Goal: Task Accomplishment & Management: Complete application form

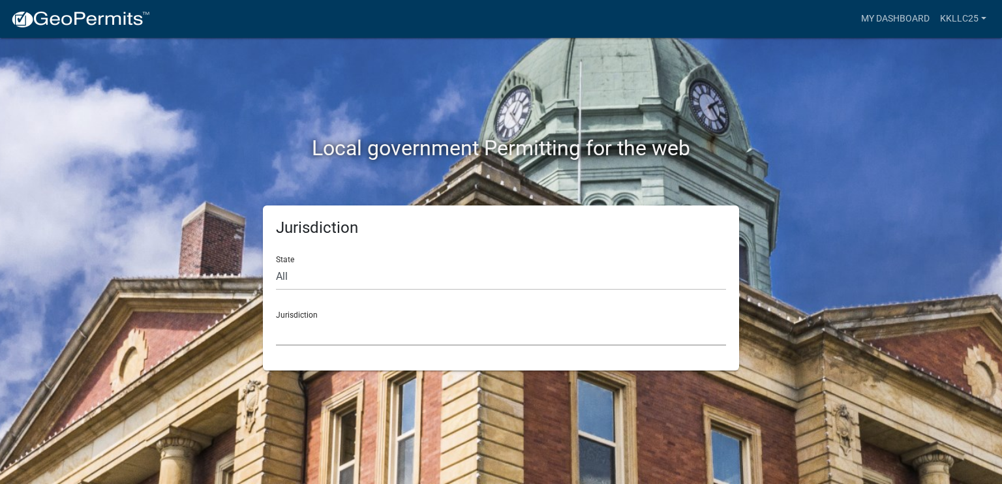
click at [324, 331] on select "Custer County, Colorado Carroll County, Georgia Cook County, Georgia Crawford C…" at bounding box center [501, 332] width 450 height 27
click at [355, 417] on div "Local government Permitting for the web Jurisdiction State All Colorado Georgia…" at bounding box center [501, 242] width 1002 height 484
click at [315, 341] on select "Custer County, Colorado Carroll County, Georgia Cook County, Georgia Crawford C…" at bounding box center [501, 332] width 450 height 27
click at [317, 365] on div "Jurisdiction State All Colorado Georgia Indiana Iowa Kansas Minnesota Ohio Sout…" at bounding box center [501, 288] width 476 height 165
click at [305, 275] on select "All Colorado Georgia Indiana Iowa Kansas Minnesota Ohio South Carolina Wisconsin" at bounding box center [501, 277] width 450 height 27
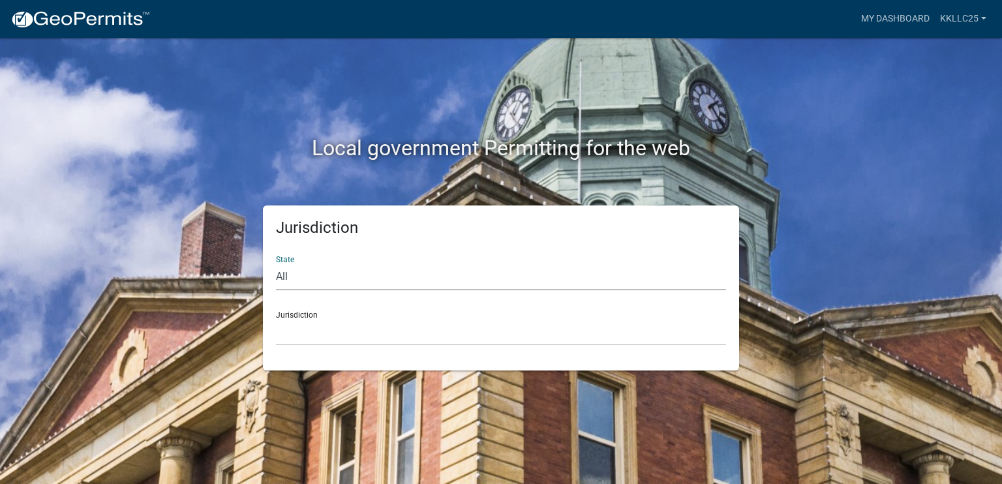
select select "Minnesota"
click at [276, 264] on select "All Colorado Georgia Indiana Iowa Kansas Minnesota Ohio South Carolina Wisconsin" at bounding box center [501, 277] width 450 height 27
click at [314, 339] on select "Becker County, Minnesota Benton County, Minnesota Carlton County, Minnesota Cit…" at bounding box center [501, 332] width 450 height 27
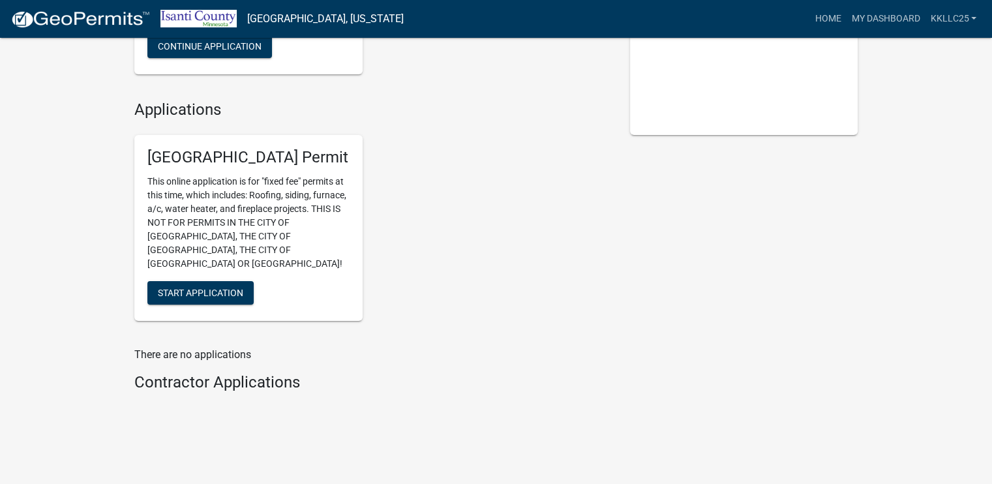
scroll to position [226, 0]
click at [198, 287] on span "Start Application" at bounding box center [200, 292] width 85 height 10
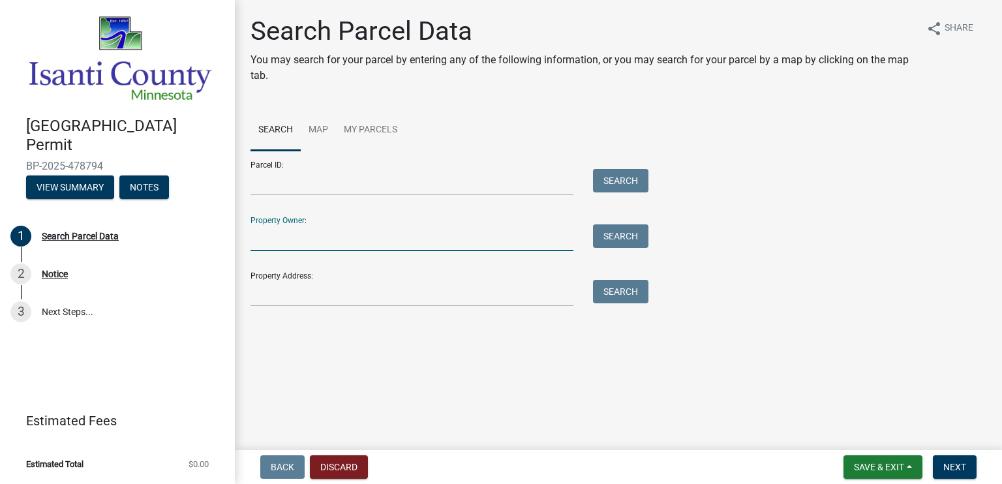
click at [332, 245] on input "Property Owner:" at bounding box center [412, 237] width 323 height 27
type input "Molly Harrington"
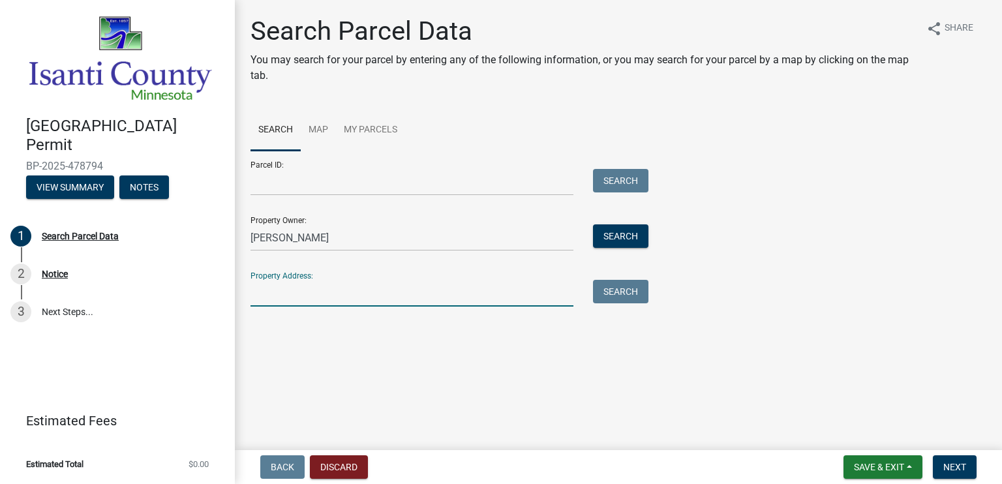
click at [348, 296] on input "Property Address:" at bounding box center [412, 293] width 323 height 27
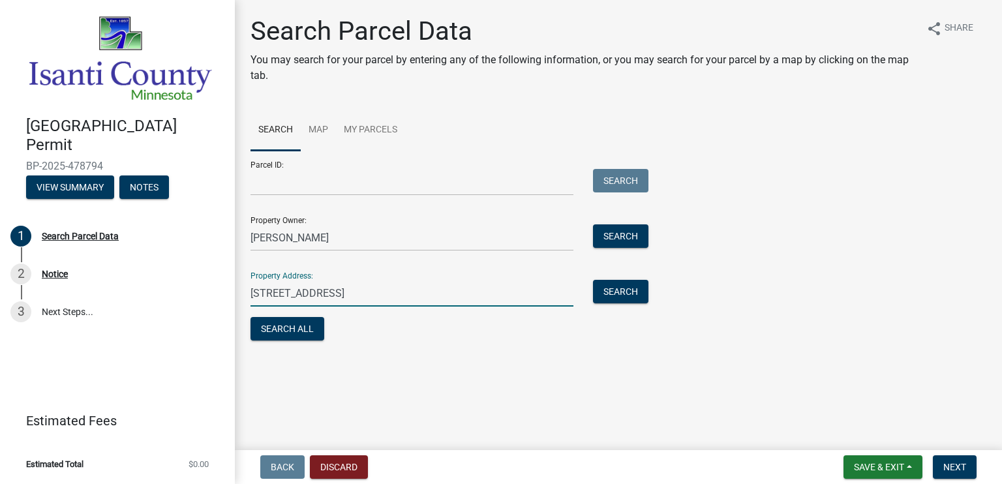
click at [323, 294] on input "4836 331st ave cambridge mn 55008" at bounding box center [412, 293] width 323 height 27
type input "4836 331st ave nw cambridge mn 55008"
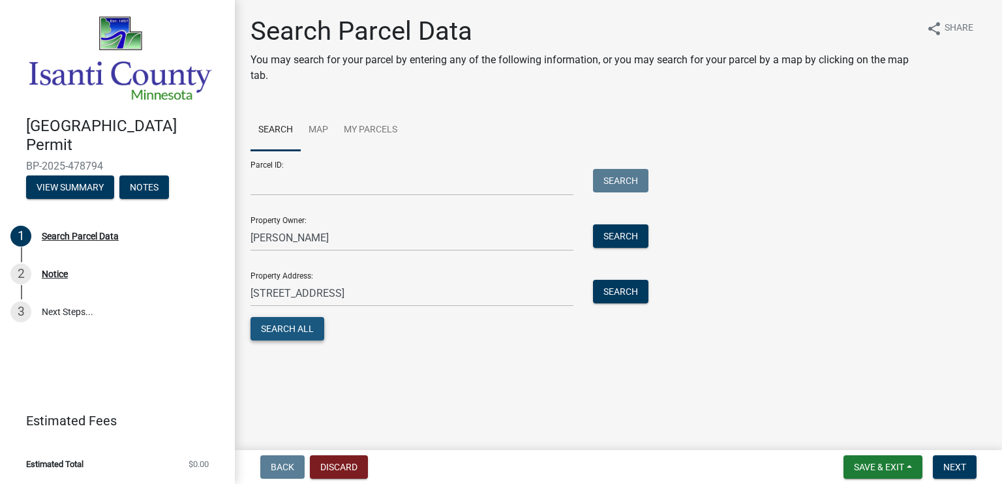
click at [289, 338] on button "Search All" at bounding box center [288, 328] width 74 height 23
